Goal: Information Seeking & Learning: Learn about a topic

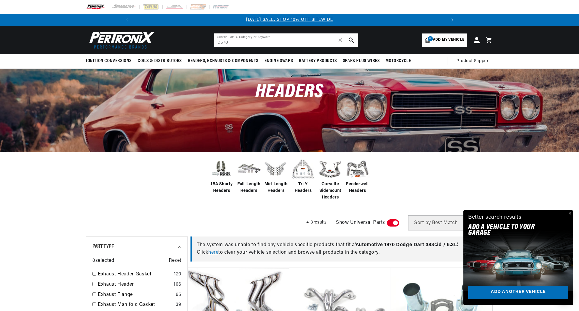
type input "D570"
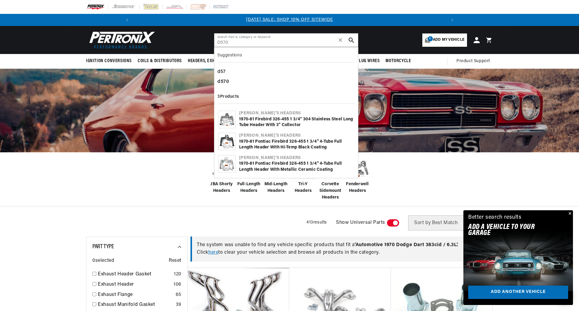
click at [351, 40] on icon "search button" at bounding box center [351, 39] width 5 height 5
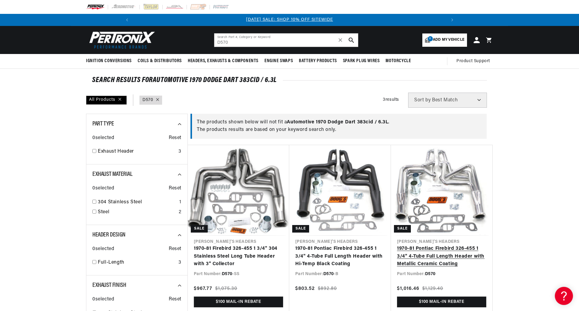
click at [440, 245] on link "1970-81 Pontiac Firebird 326-455 1 3/4" 4-Tube Full Length Header with Metallic…" at bounding box center [441, 256] width 89 height 23
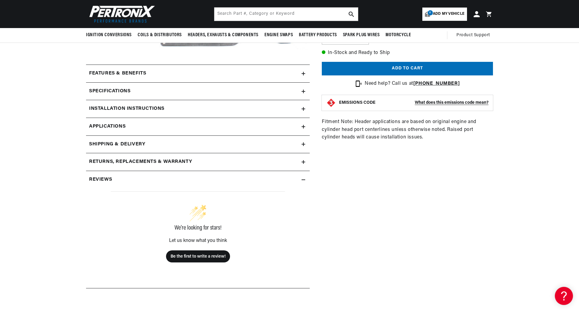
scroll to position [230, 0]
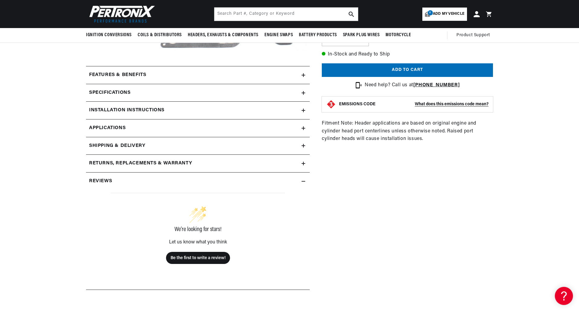
click at [303, 128] on icon at bounding box center [304, 128] width 4 height 0
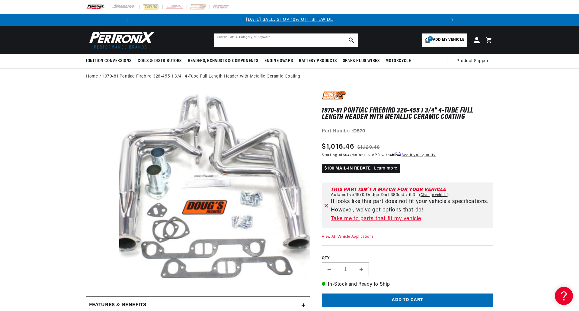
click at [233, 39] on input "text" at bounding box center [286, 40] width 144 height 13
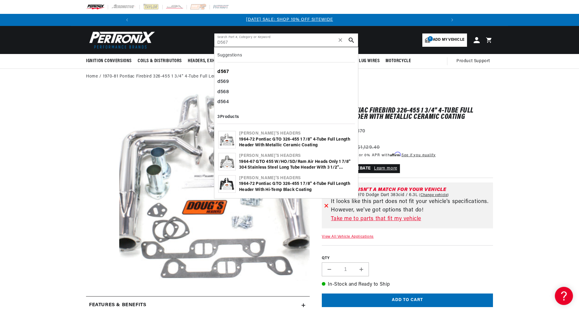
type input "D567"
click at [231, 71] on div "d567" at bounding box center [286, 72] width 138 height 10
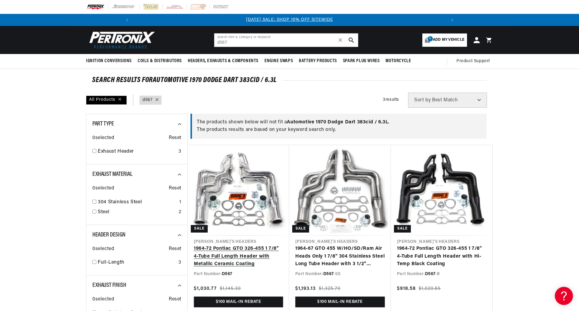
click at [248, 245] on link "1964-72 Pontiac GTO 326-455 1 7/8" 4-Tube Full Length Header with Metallic Cera…" at bounding box center [238, 256] width 89 height 23
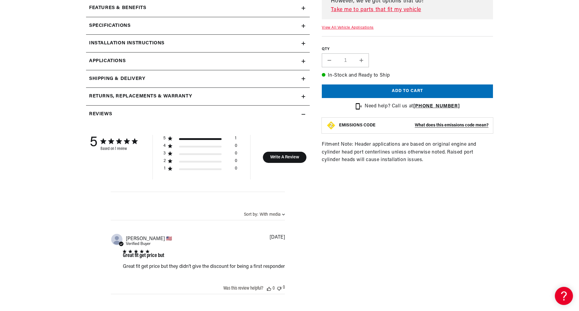
scroll to position [220, 0]
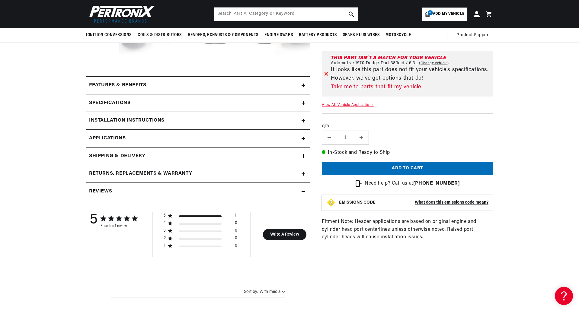
click at [124, 139] on span "Applications" at bounding box center [107, 139] width 37 height 8
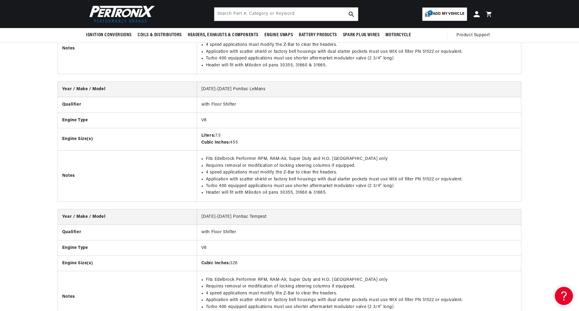
scroll to position [0, 323]
